Goal: Task Accomplishment & Management: Manage account settings

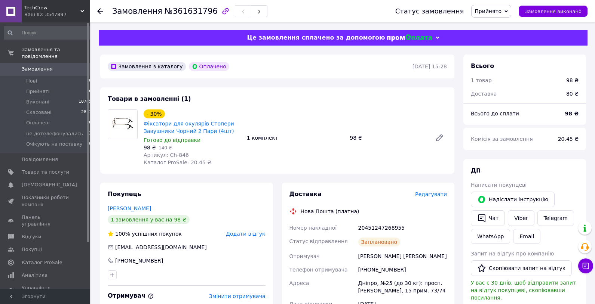
scroll to position [56, 0]
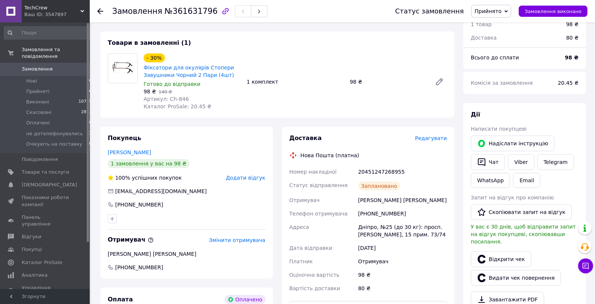
drag, startPoint x: 393, startPoint y: 87, endPoint x: 376, endPoint y: 85, distance: 16.2
click at [392, 87] on div "98 ₴" at bounding box center [388, 82] width 82 height 10
drag, startPoint x: 348, startPoint y: 81, endPoint x: 411, endPoint y: 86, distance: 63.8
click at [411, 86] on div "- 30% Фіксатори для окулярів Стопери Завушники Чорний 2 Пари (4шт) Готово до ві…" at bounding box center [295, 82] width 309 height 60
click at [357, 76] on div "- 30% Фіксатори для окулярів Стопери Завушники Чорний 2 Пари (4шт) Готово до ві…" at bounding box center [295, 82] width 309 height 60
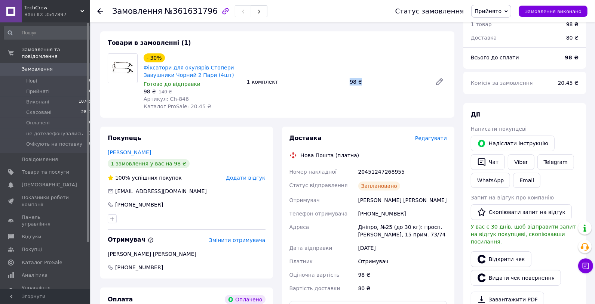
drag, startPoint x: 348, startPoint y: 81, endPoint x: 389, endPoint y: 84, distance: 41.3
click at [389, 84] on div "98 ₴" at bounding box center [388, 82] width 82 height 10
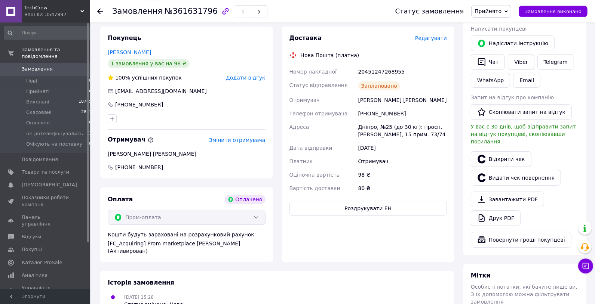
scroll to position [0, 0]
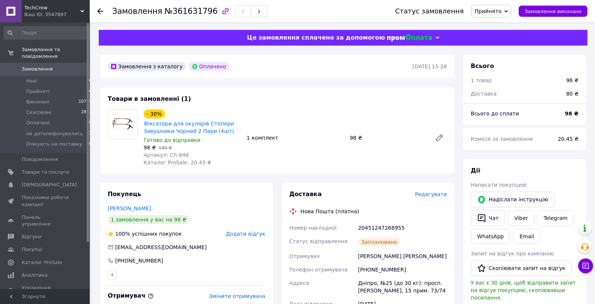
drag, startPoint x: 45, startPoint y: 70, endPoint x: 81, endPoint y: 71, distance: 35.9
click at [45, 70] on span "Замовлення" at bounding box center [37, 69] width 31 height 7
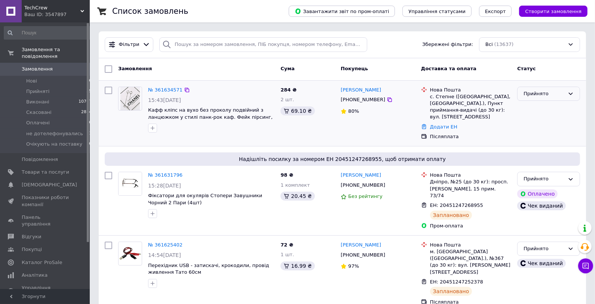
click at [567, 96] on div "Прийнято" at bounding box center [548, 94] width 63 height 15
click at [543, 131] on li "не дотелефонувались" at bounding box center [548, 132] width 62 height 21
